Goal: Task Accomplishment & Management: Use online tool/utility

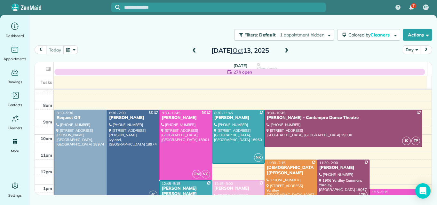
scroll to position [4, 0]
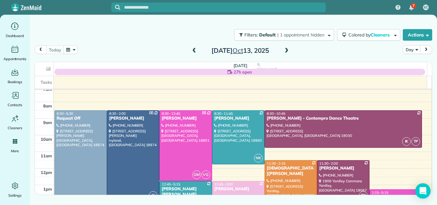
click at [286, 52] on span at bounding box center [286, 51] width 7 height 6
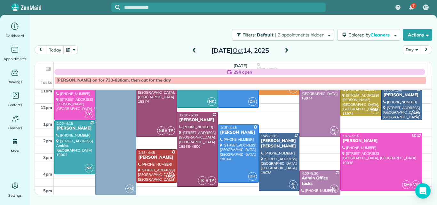
scroll to position [69, 0]
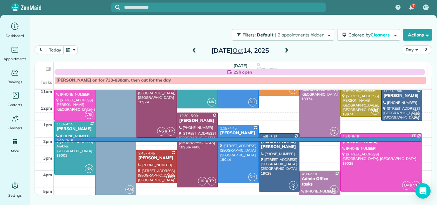
drag, startPoint x: 425, startPoint y: 138, endPoint x: 423, endPoint y: 133, distance: 5.0
click at [424, 136] on tbody "7am 8am 9am 10am 11am 12pm 1pm 2pm 3pm 4pm 5pm 6pm 7pm 8pm" at bounding box center [233, 137] width 397 height 233
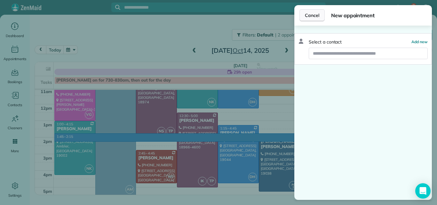
click at [309, 13] on span "Cancel" at bounding box center [312, 15] width 14 height 6
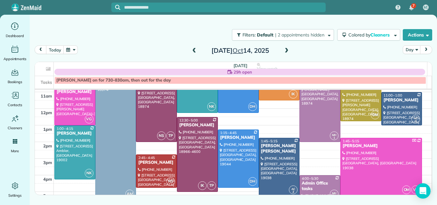
scroll to position [16, 0]
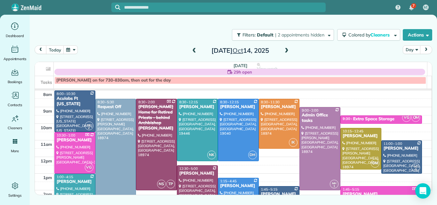
click at [195, 48] on span at bounding box center [194, 51] width 7 height 6
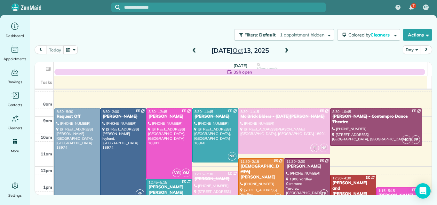
scroll to position [0, 0]
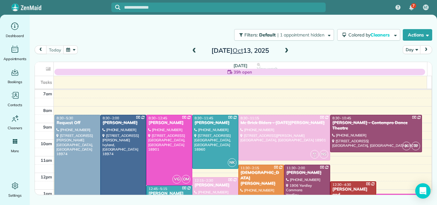
click at [284, 51] on span at bounding box center [286, 51] width 7 height 6
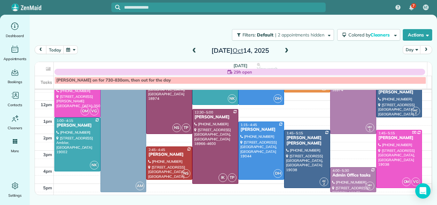
scroll to position [80, 0]
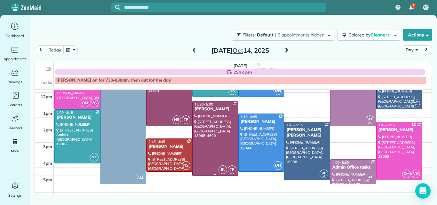
click at [216, 143] on div at bounding box center [215, 138] width 45 height 74
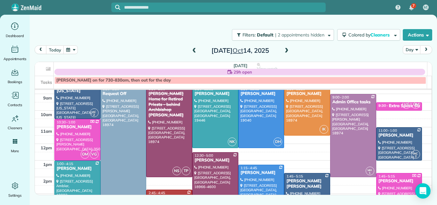
scroll to position [16, 0]
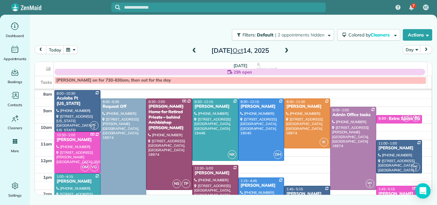
click at [193, 49] on span at bounding box center [194, 51] width 7 height 6
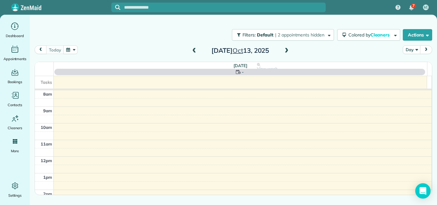
scroll to position [0, 0]
click at [193, 49] on span at bounding box center [194, 51] width 7 height 6
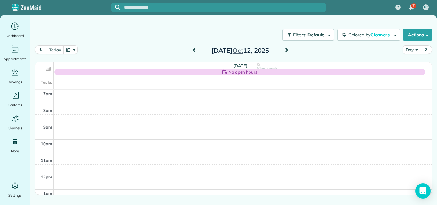
click at [195, 48] on span at bounding box center [194, 51] width 7 height 6
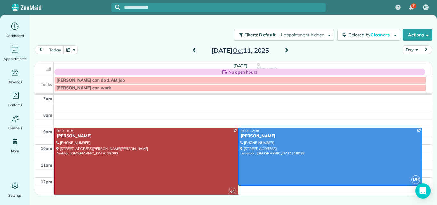
click at [196, 140] on div at bounding box center [146, 163] width 183 height 70
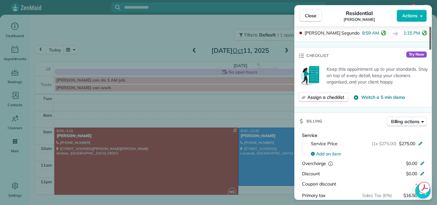
scroll to position [250, 0]
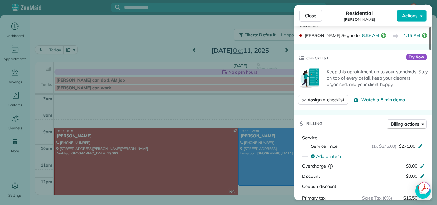
drag, startPoint x: 430, startPoint y: 44, endPoint x: 425, endPoint y: 76, distance: 33.3
click at [430, 50] on div at bounding box center [431, 38] width 2 height 23
click at [402, 121] on span "Billing actions" at bounding box center [405, 124] width 28 height 6
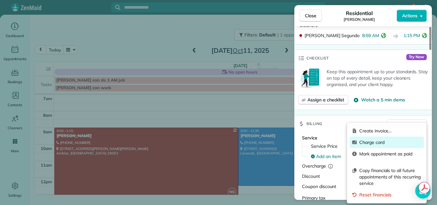
click at [372, 142] on span "Charge card" at bounding box center [390, 142] width 62 height 6
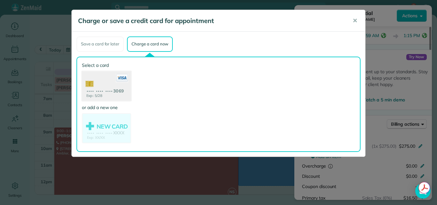
click at [115, 85] on use at bounding box center [106, 86] width 49 height 31
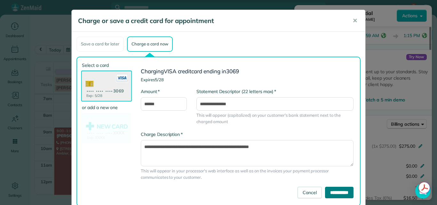
click at [330, 191] on input "**********" at bounding box center [339, 193] width 28 height 12
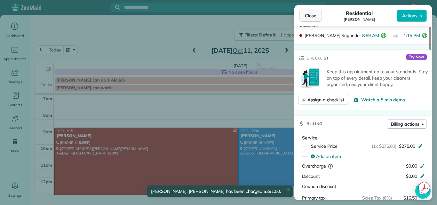
click at [310, 18] on span "Close" at bounding box center [311, 15] width 12 height 6
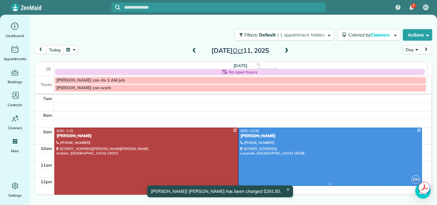
click at [298, 137] on div "[PERSON_NAME]" at bounding box center [330, 135] width 180 height 5
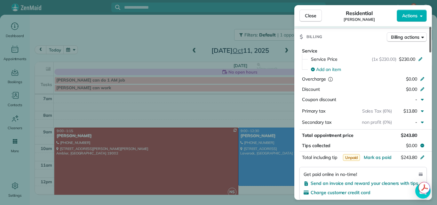
scroll to position [302, 0]
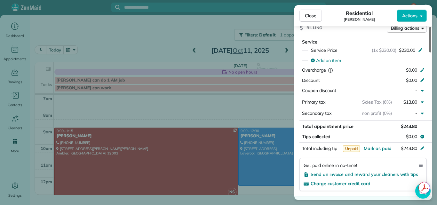
drag, startPoint x: 431, startPoint y: 45, endPoint x: 423, endPoint y: 89, distance: 45.2
click at [430, 52] on div at bounding box center [431, 40] width 2 height 26
click at [412, 29] on span "Billing actions" at bounding box center [405, 28] width 28 height 6
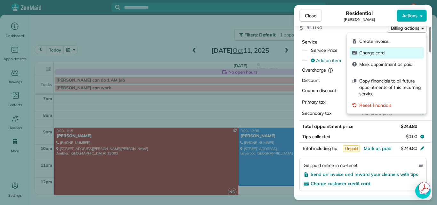
click at [385, 50] on span "Charge card" at bounding box center [390, 53] width 62 height 6
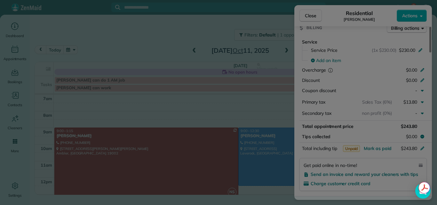
scroll to position [300, 0]
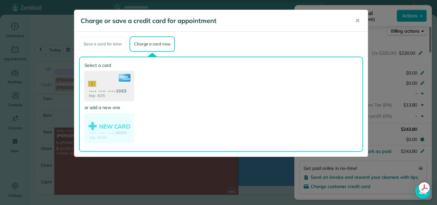
click at [106, 78] on use at bounding box center [108, 86] width 49 height 31
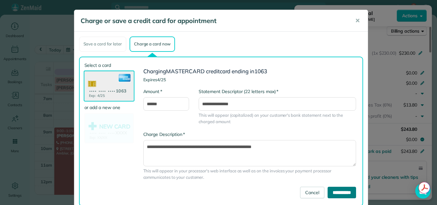
click at [330, 189] on input "**********" at bounding box center [342, 193] width 28 height 12
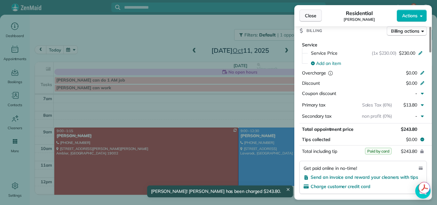
click at [308, 13] on span "Close" at bounding box center [311, 15] width 12 height 6
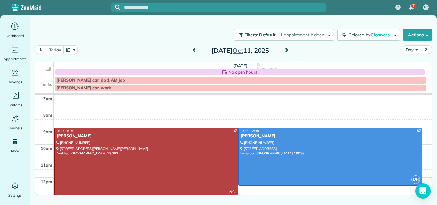
click at [286, 49] on span at bounding box center [286, 51] width 7 height 6
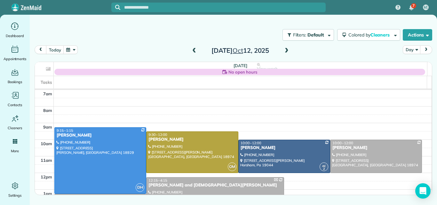
click at [285, 49] on span at bounding box center [286, 51] width 7 height 6
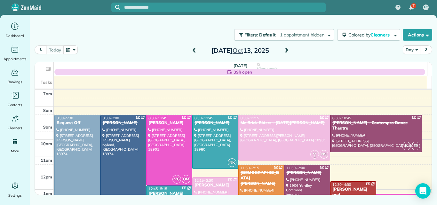
click at [286, 52] on span at bounding box center [286, 51] width 7 height 6
